Goal: Information Seeking & Learning: Understand process/instructions

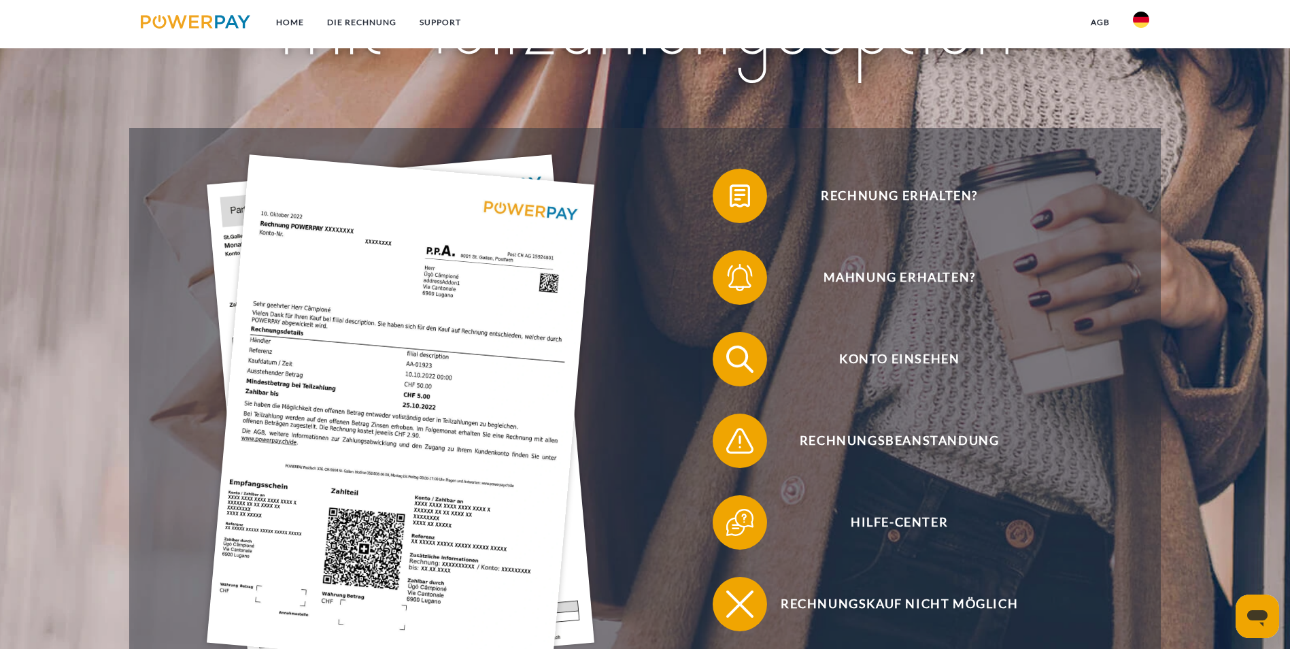
scroll to position [204, 0]
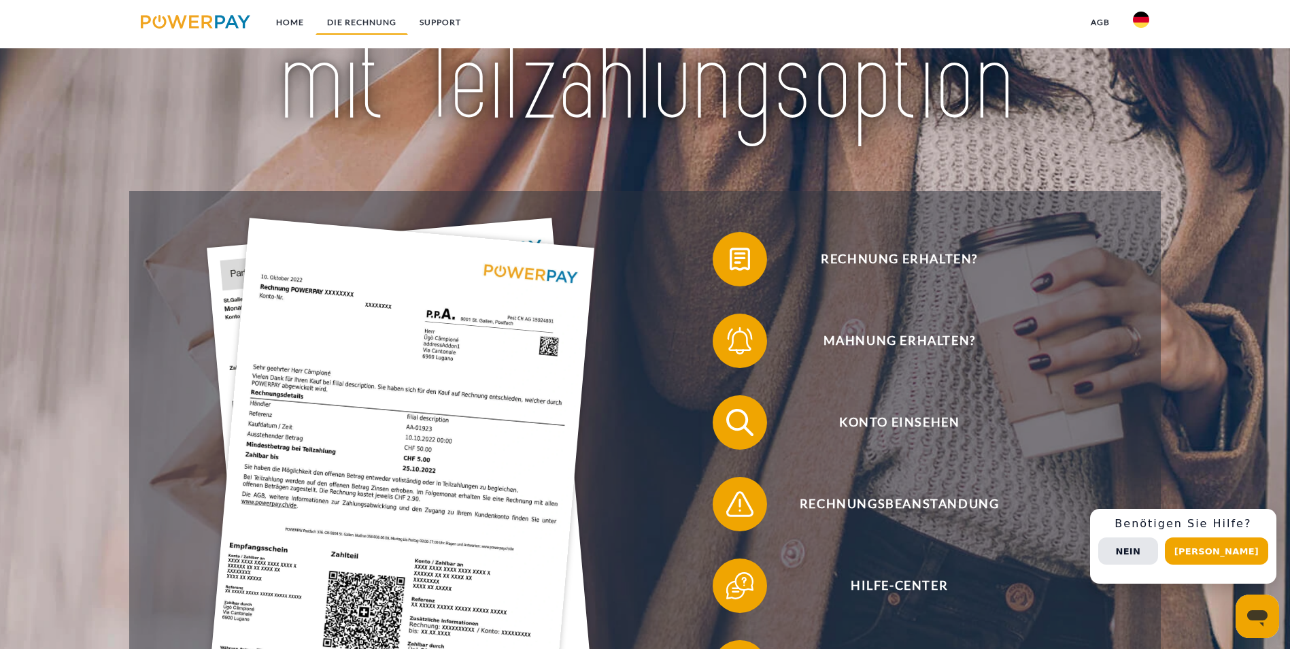
click at [359, 24] on link "DIE RECHNUNG" at bounding box center [361, 22] width 92 height 24
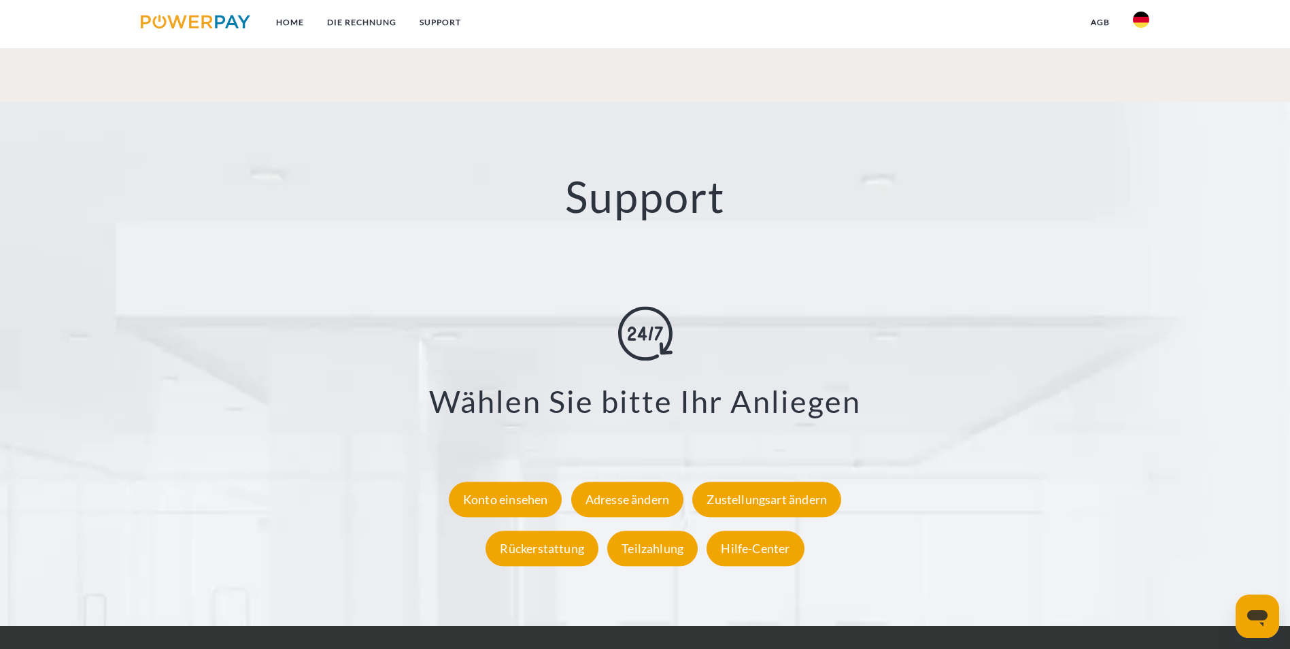
scroll to position [2498, 0]
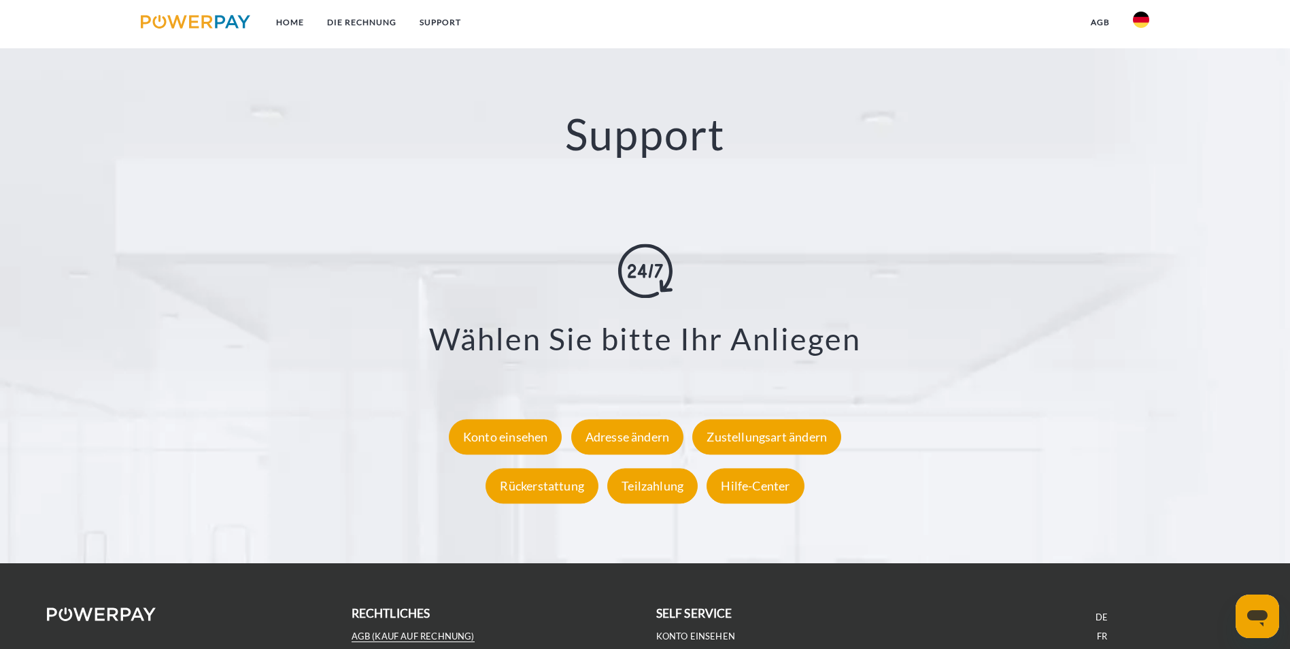
click at [444, 630] on link "AGB (Kauf auf Rechnung)" at bounding box center [413, 636] width 123 height 12
click at [1256, 615] on icon "Messaging-Fenster öffnen" at bounding box center [1257, 618] width 20 height 16
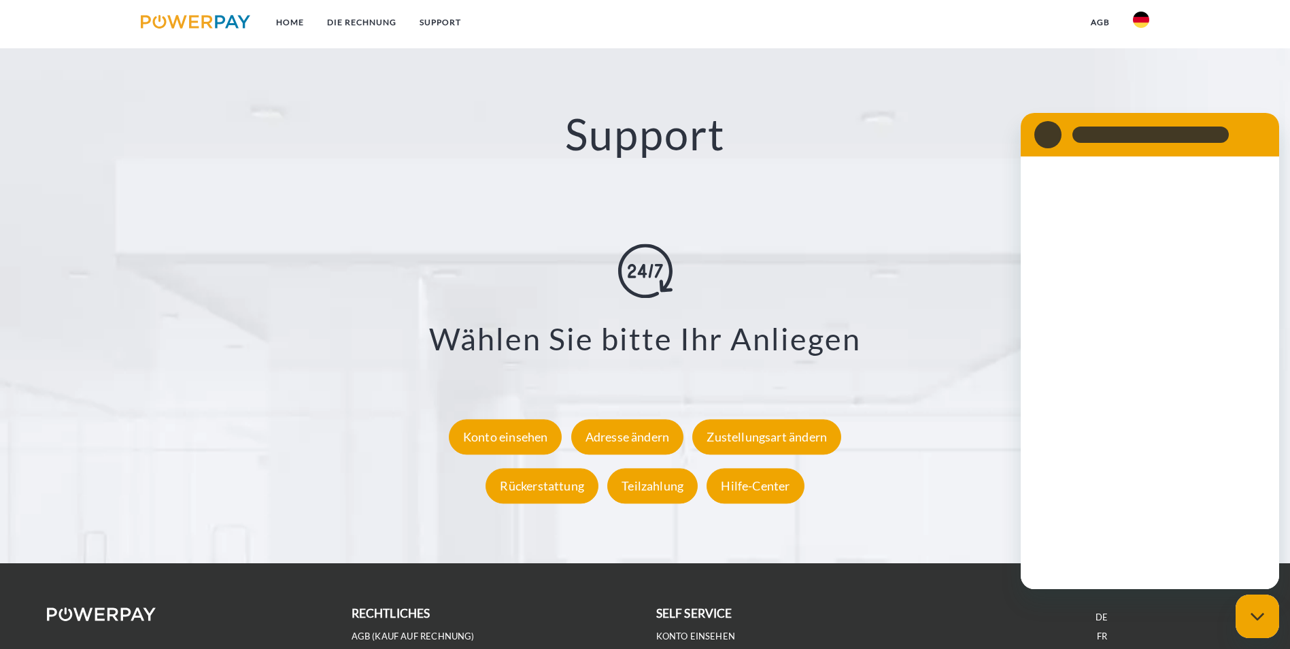
scroll to position [0, 0]
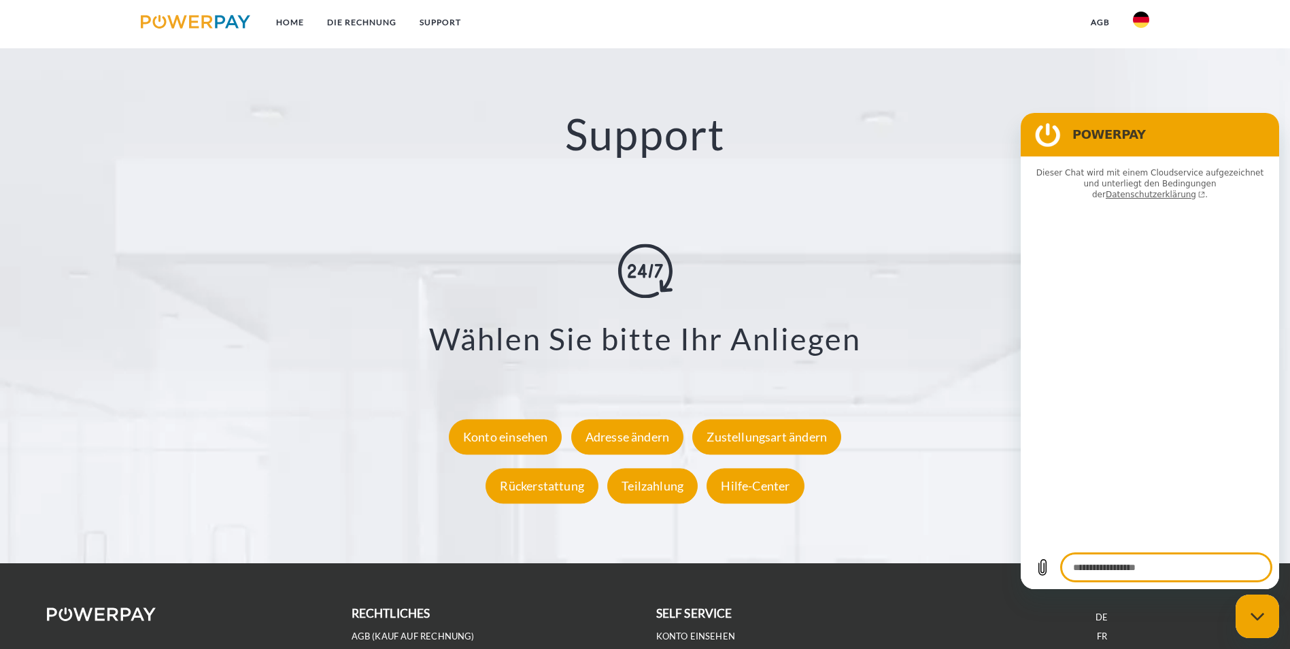
type textarea "*"
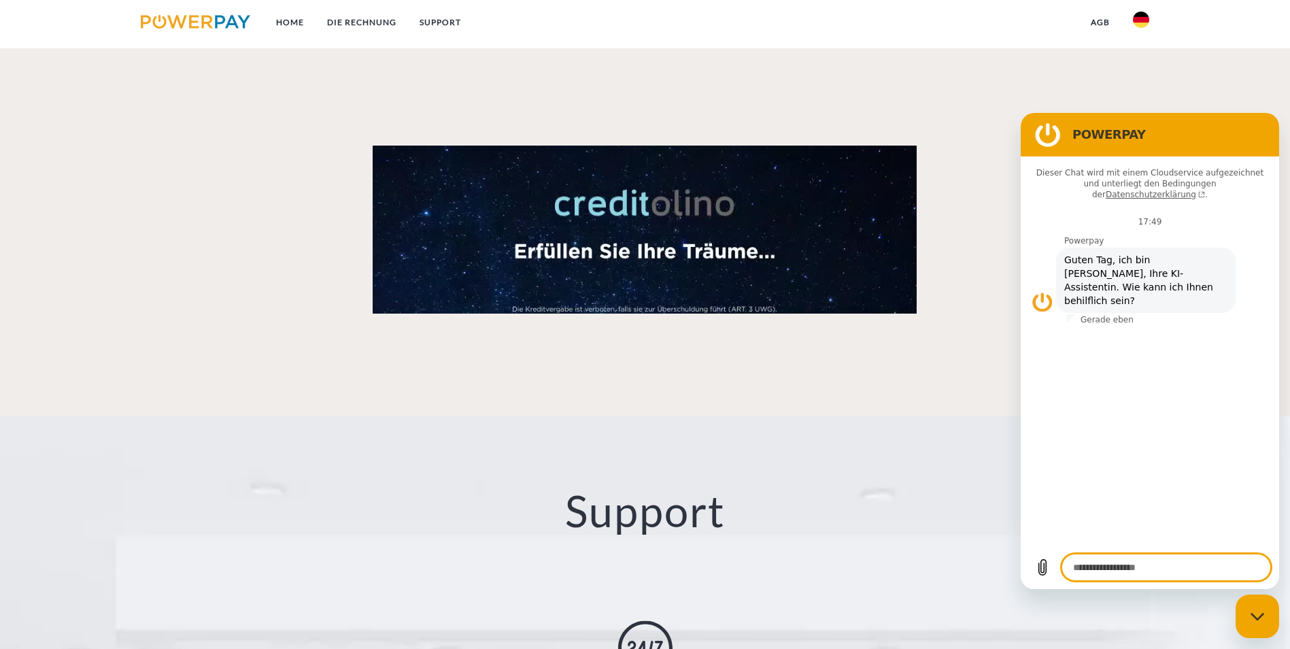
scroll to position [2090, 0]
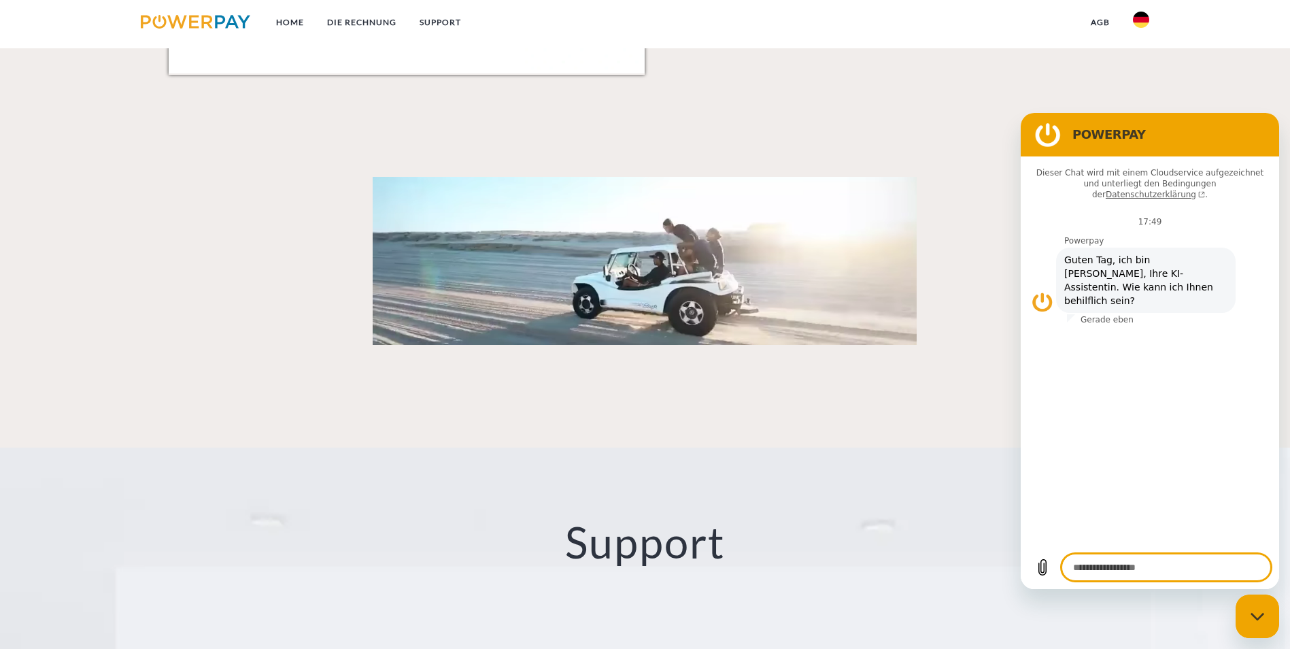
drag, startPoint x: 968, startPoint y: 257, endPoint x: 979, endPoint y: 263, distance: 13.1
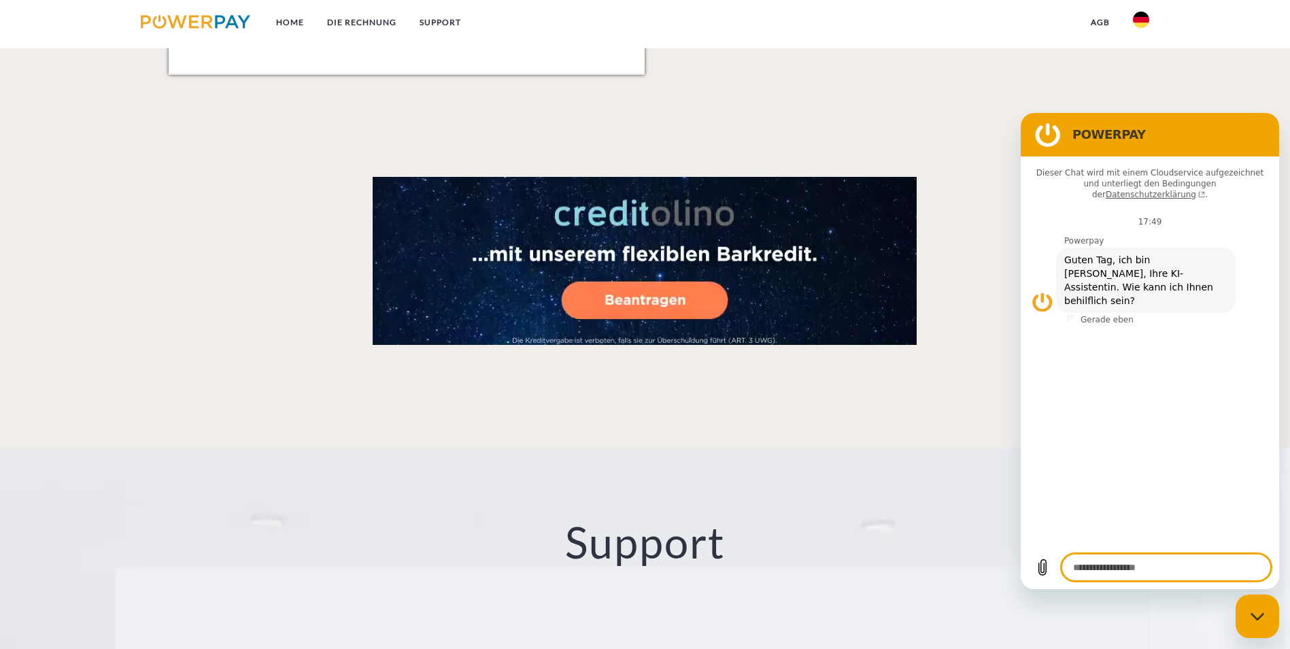
click at [1040, 568] on icon "Datei hochladen" at bounding box center [1042, 568] width 7 height 16
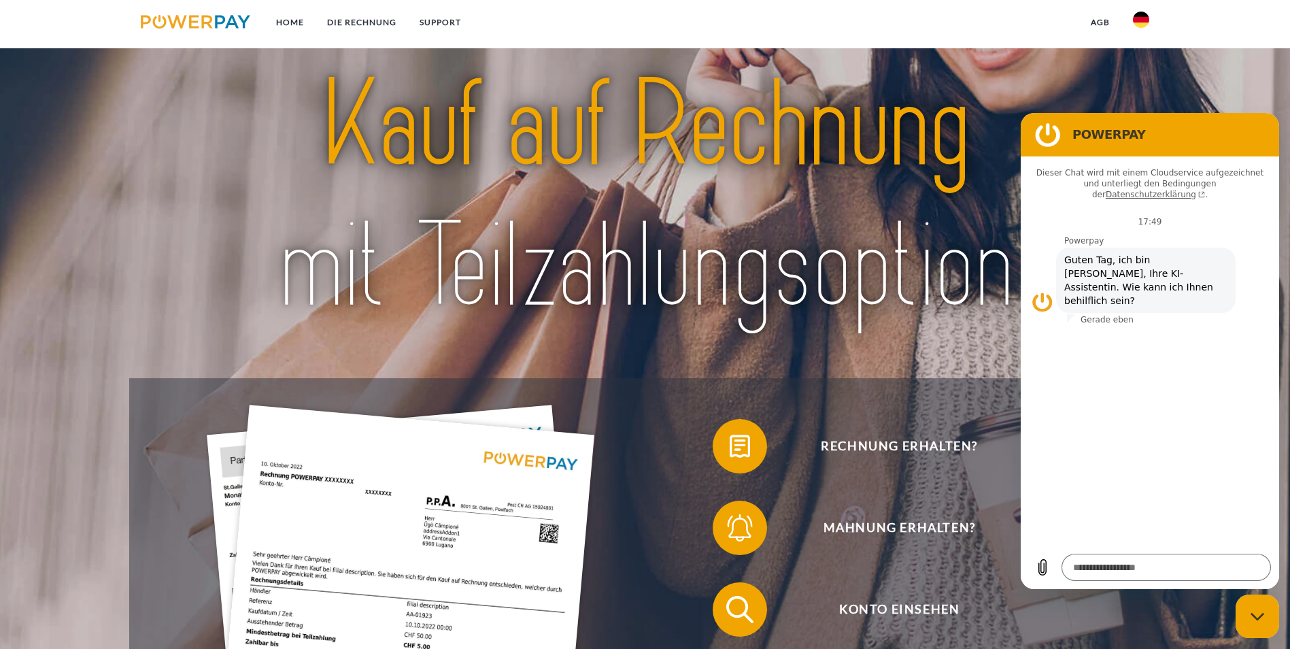
scroll to position [0, 0]
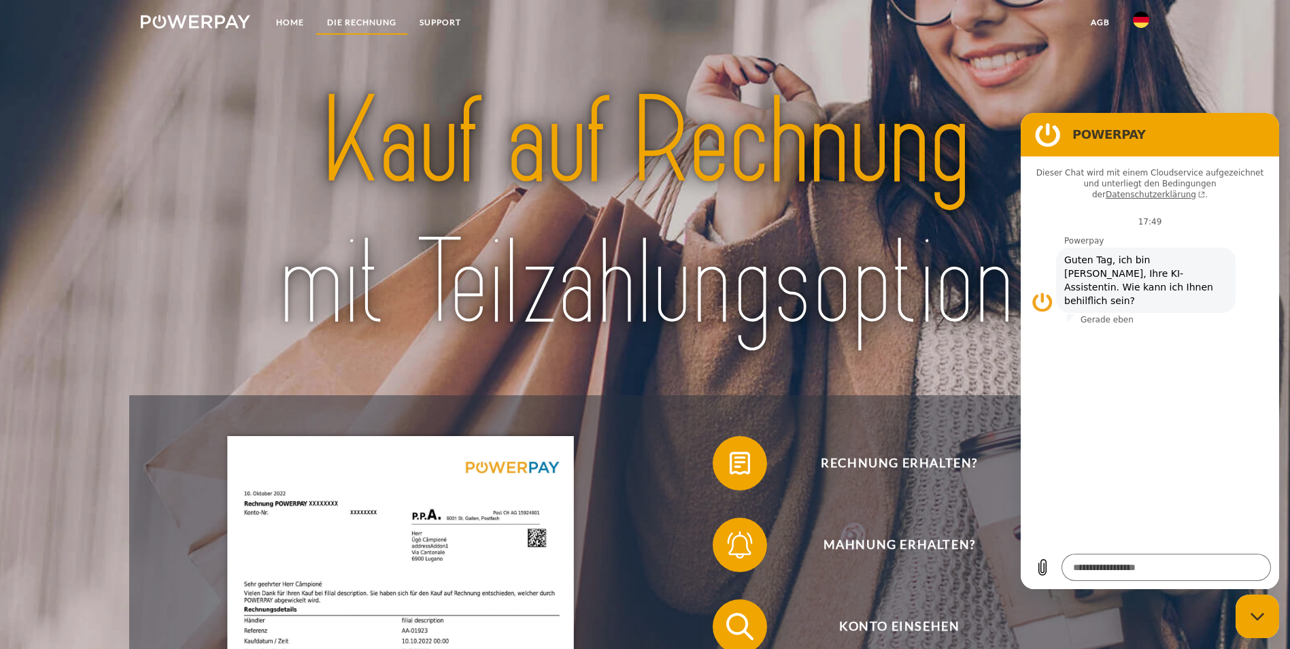
click at [369, 21] on link "DIE RECHNUNG" at bounding box center [361, 22] width 92 height 24
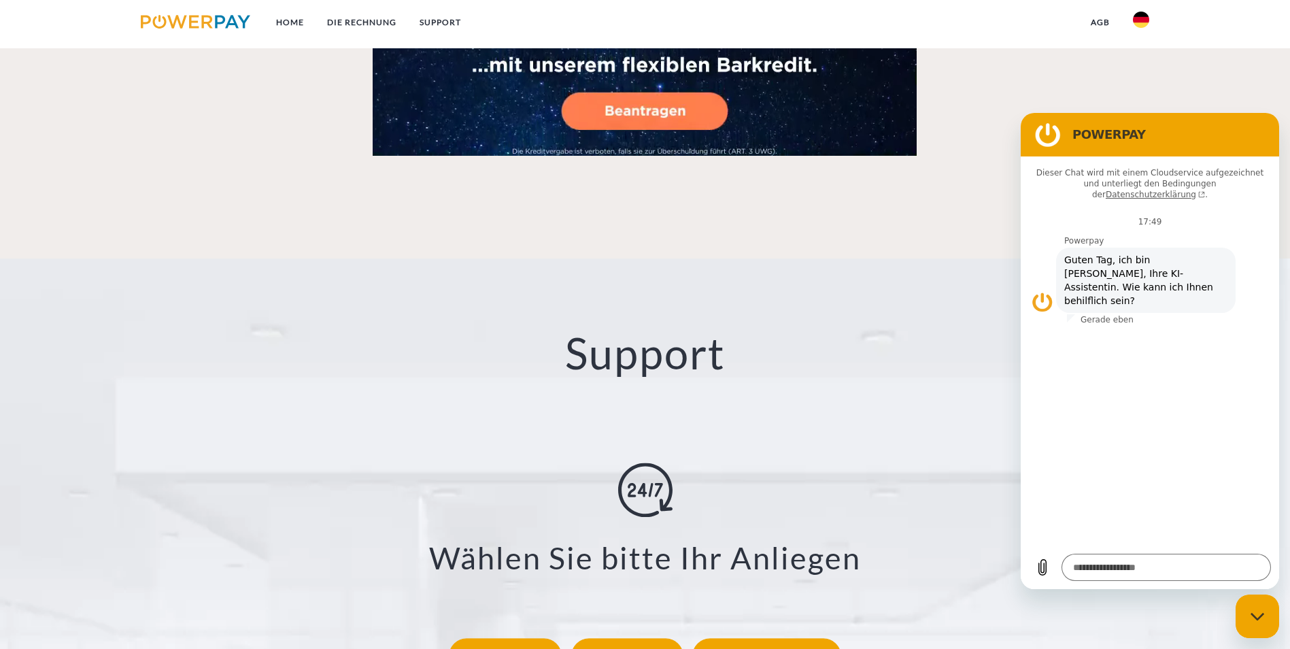
scroll to position [2498, 0]
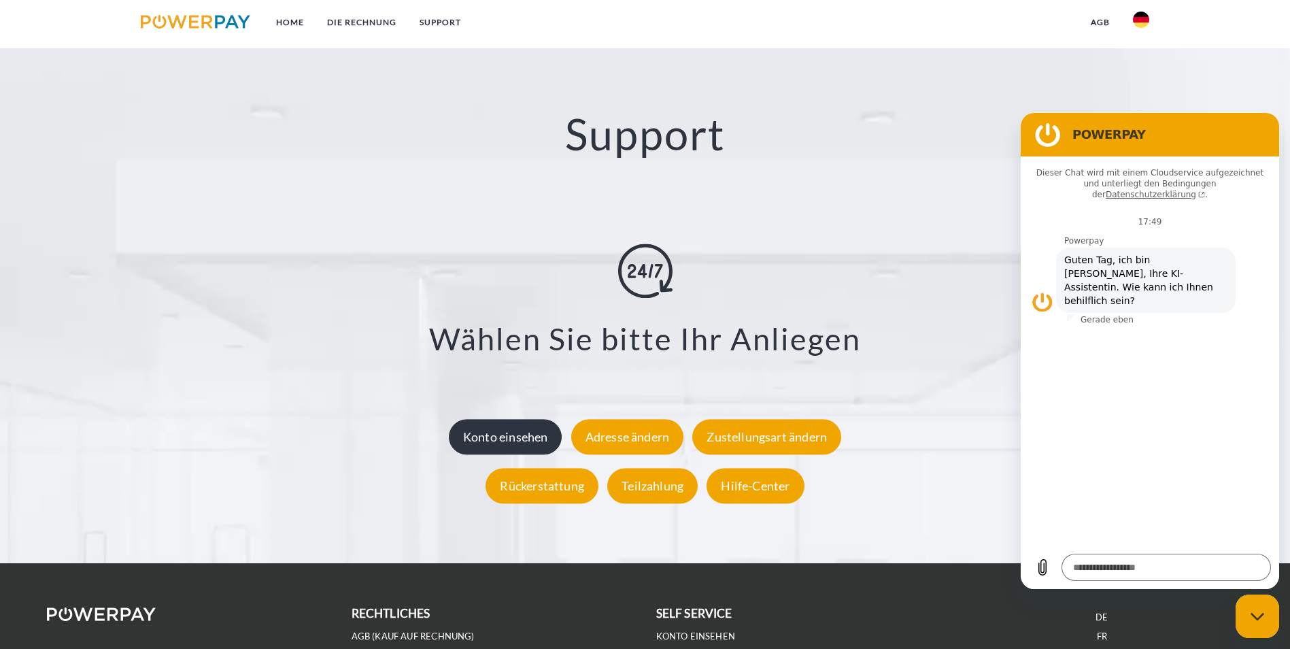
click at [500, 419] on div "Konto einsehen" at bounding box center [506, 436] width 114 height 35
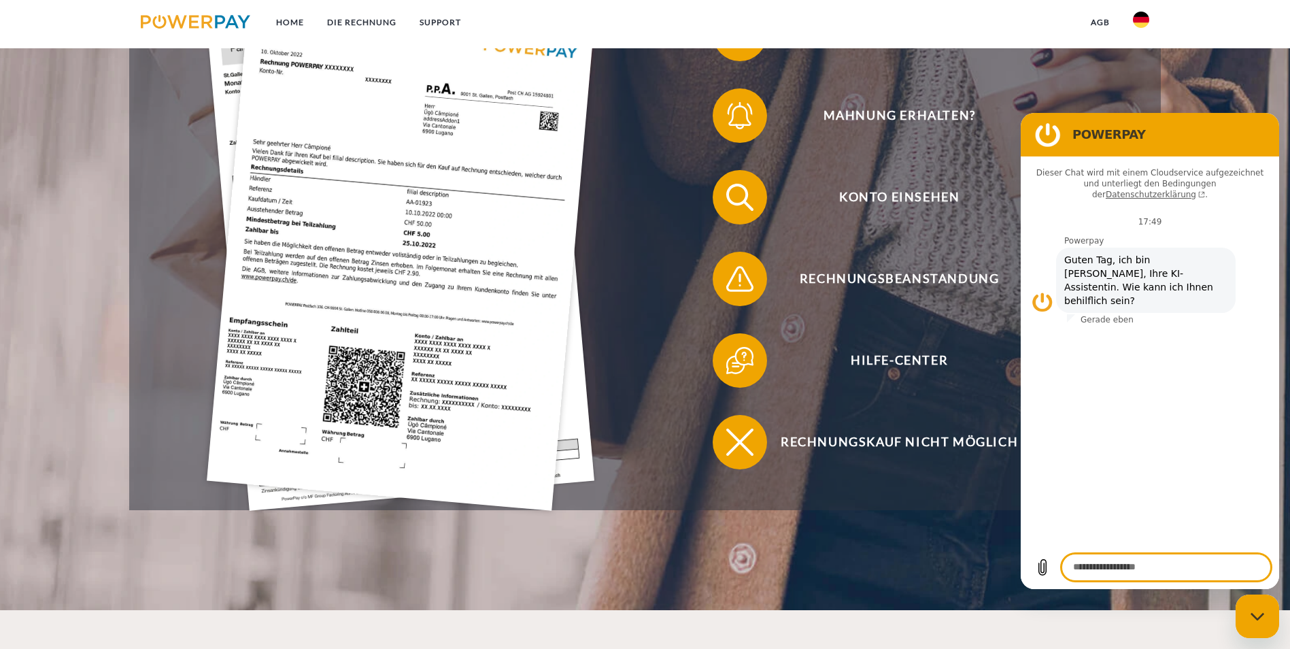
scroll to position [213, 0]
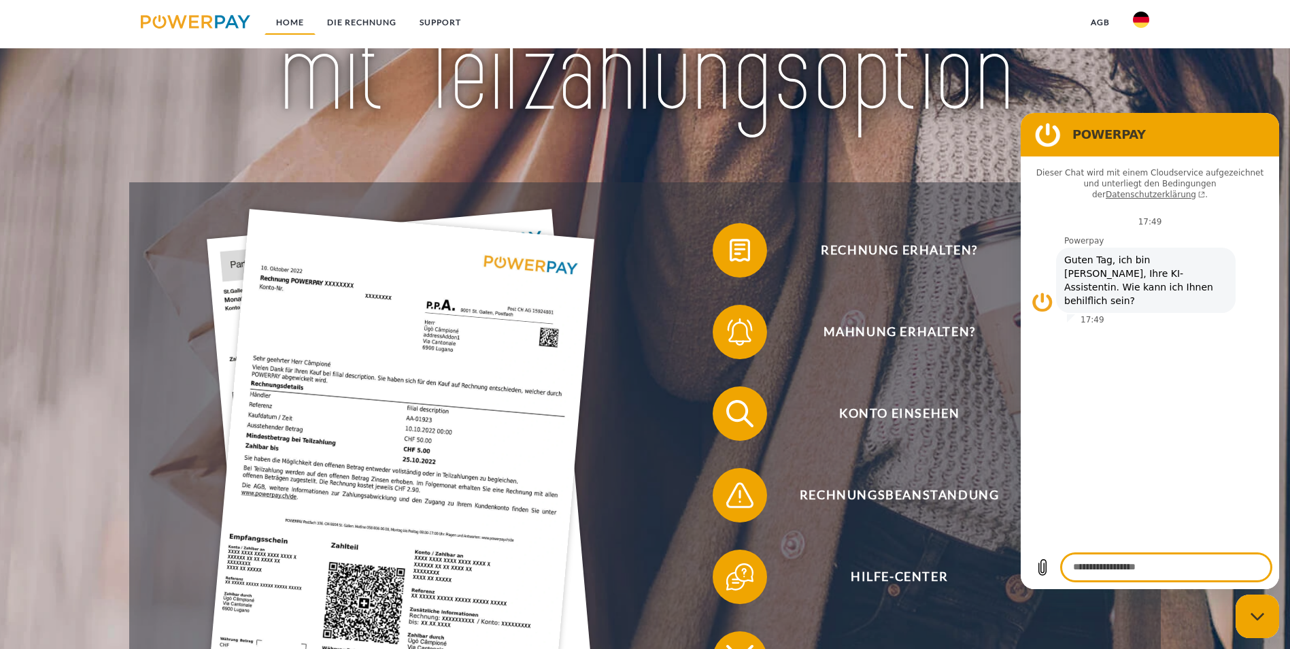
click at [286, 20] on link "Home" at bounding box center [289, 22] width 51 height 24
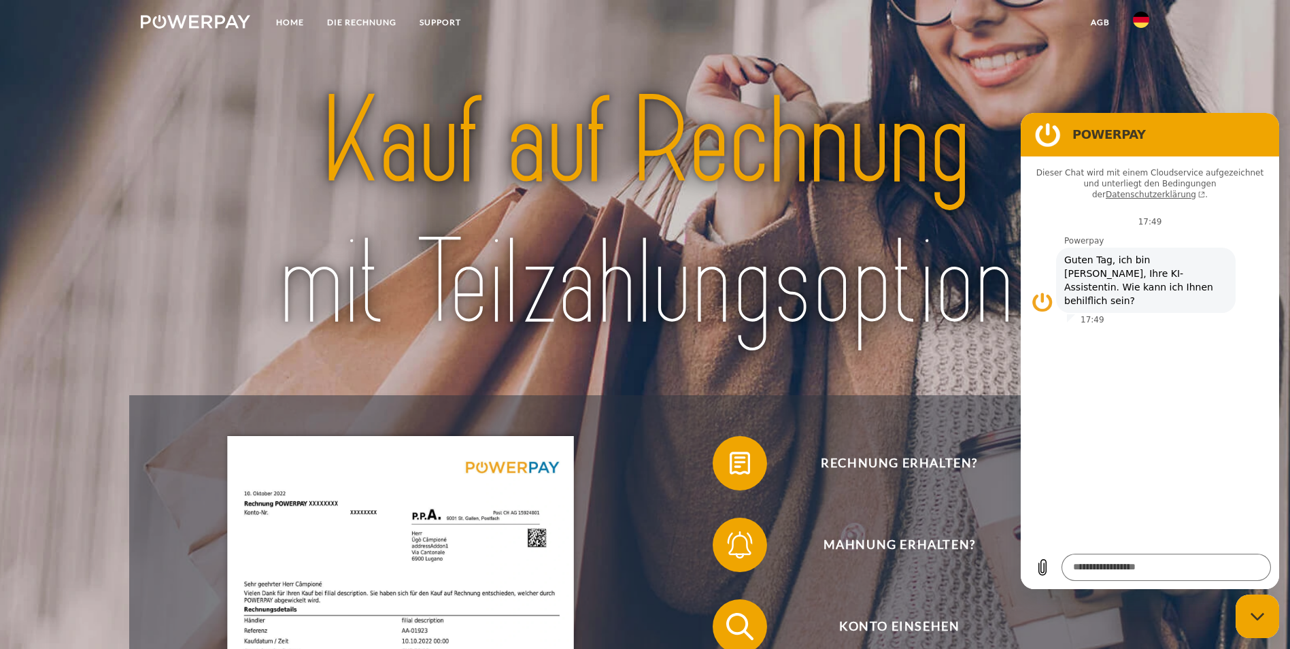
click at [172, 20] on img at bounding box center [195, 22] width 109 height 14
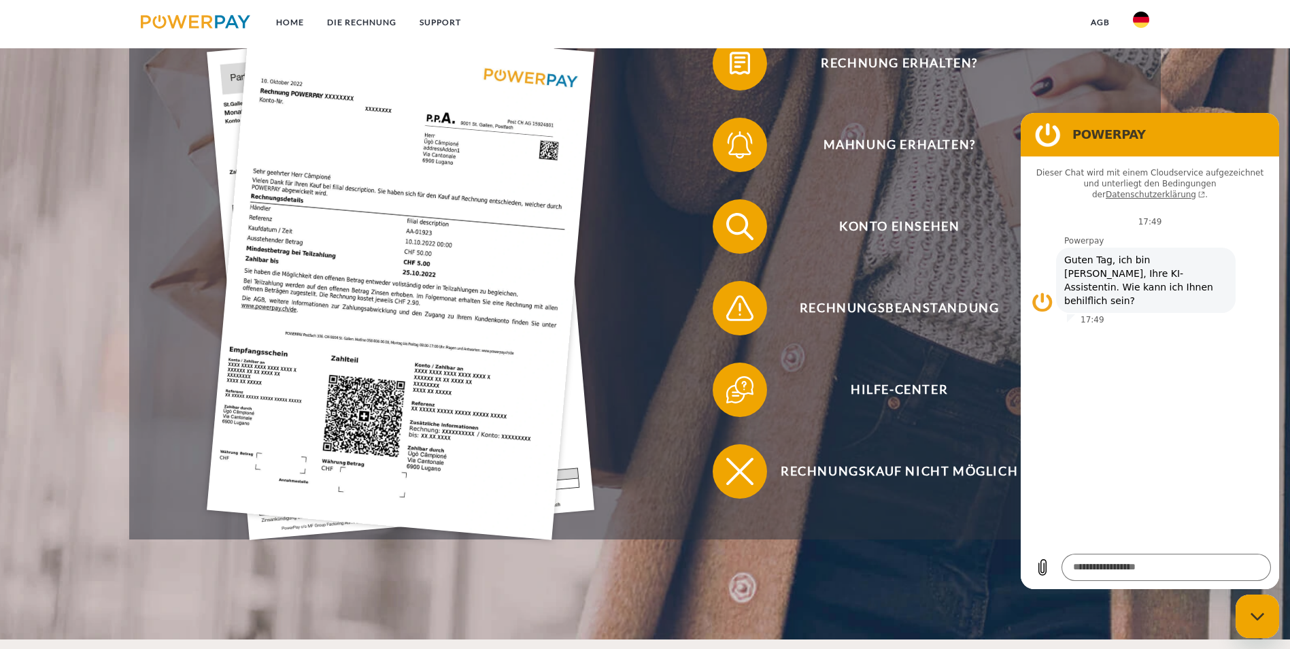
scroll to position [408, 0]
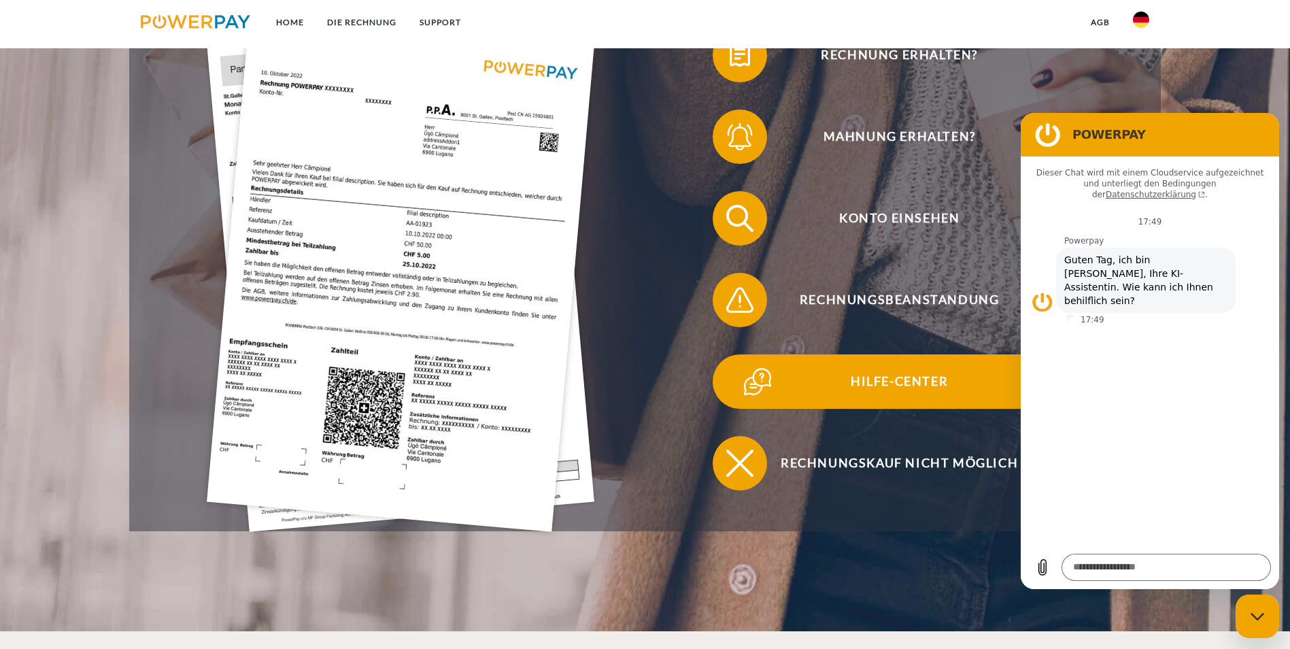
click at [732, 354] on span "Hilfe-Center" at bounding box center [898, 381] width 333 height 54
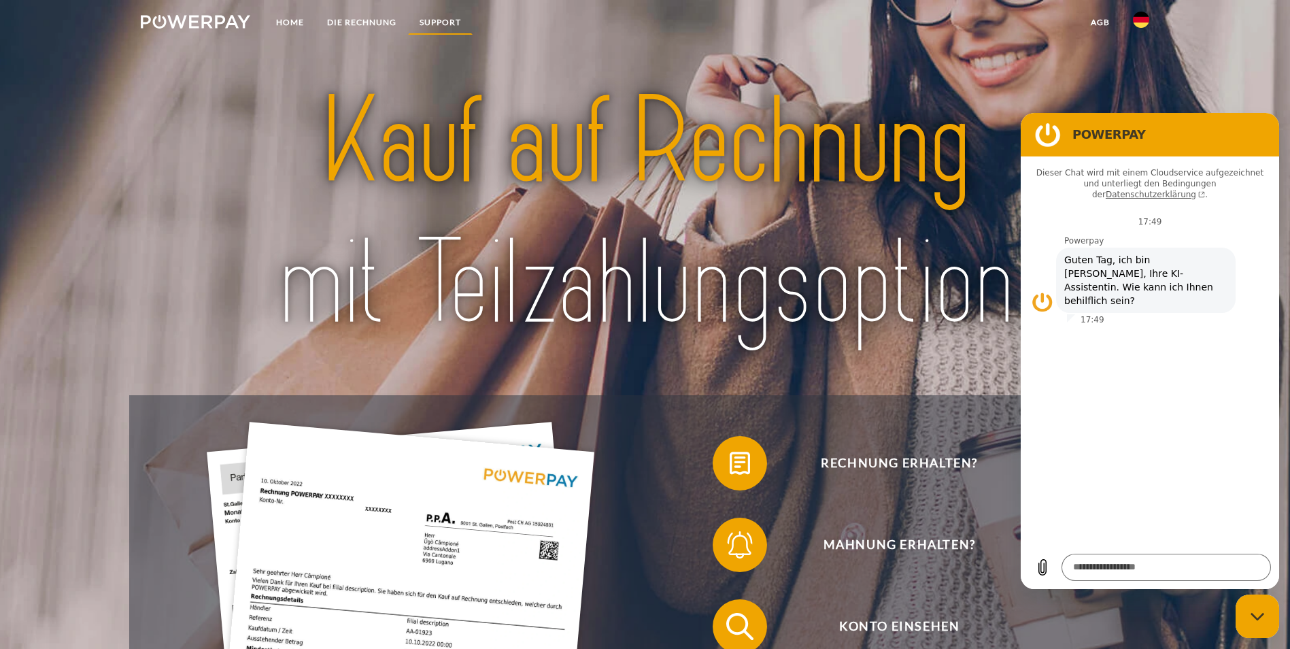
click at [434, 18] on link "SUPPORT" at bounding box center [440, 22] width 65 height 24
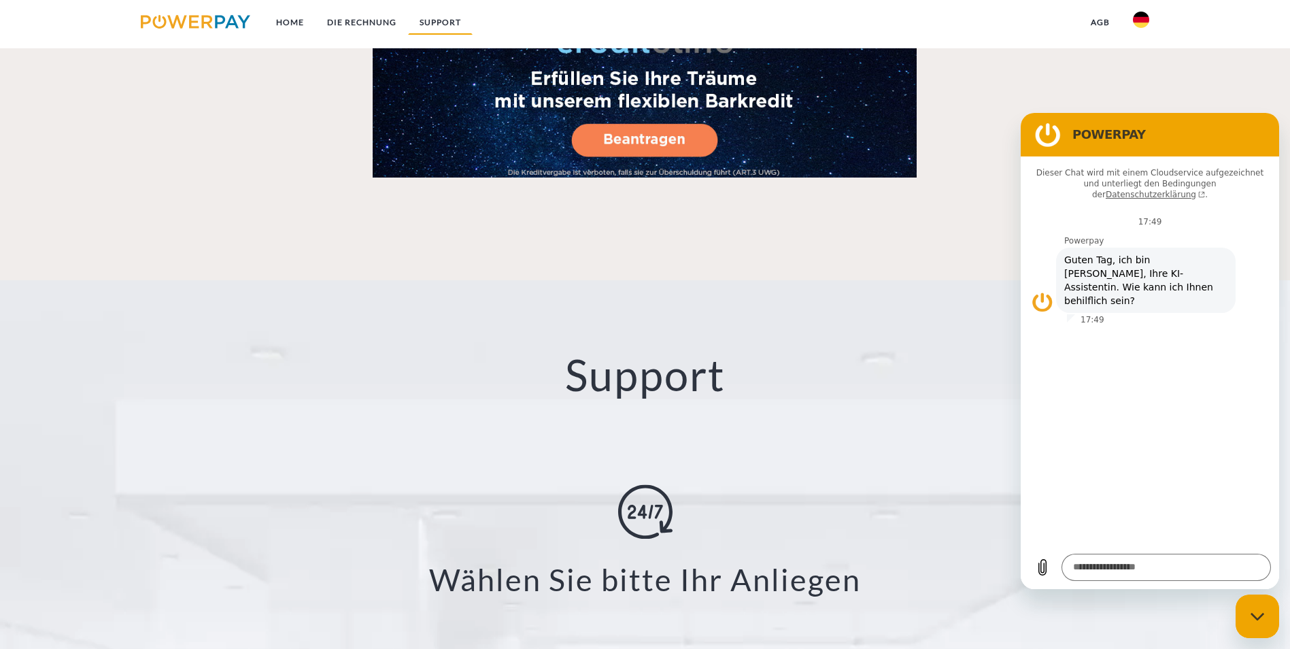
scroll to position [2390, 0]
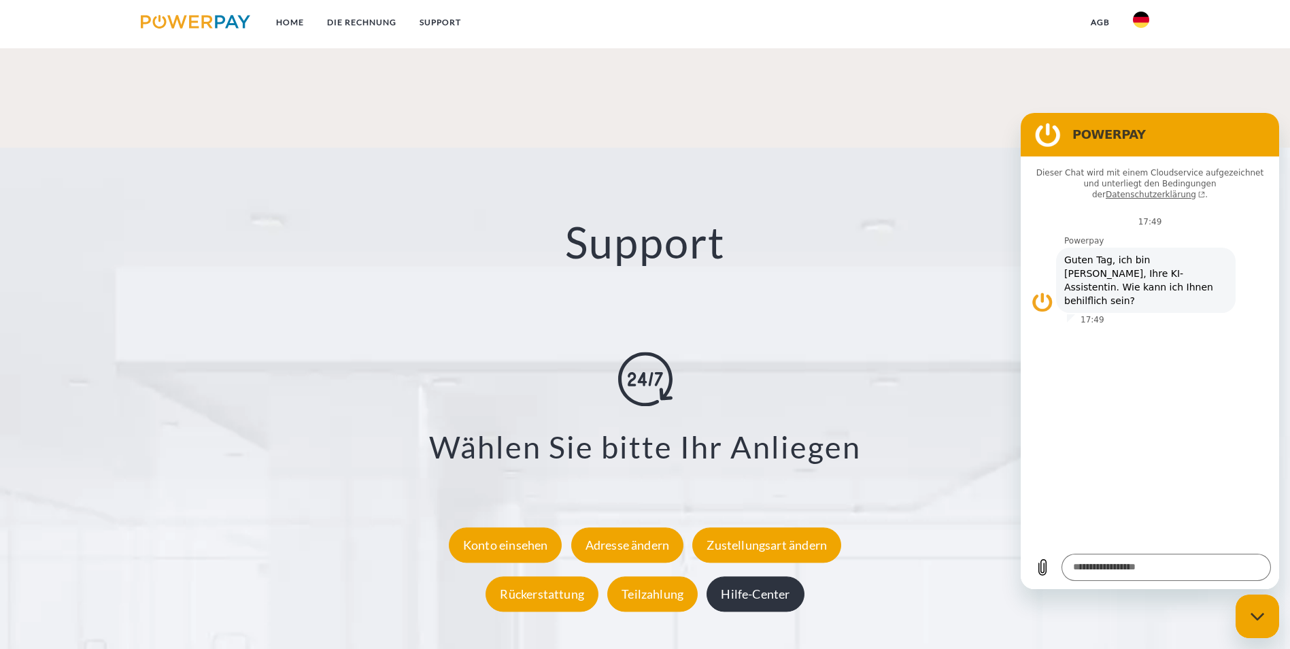
click at [750, 576] on div "Hilfe-Center" at bounding box center [754, 593] width 97 height 35
